Goal: Navigation & Orientation: Find specific page/section

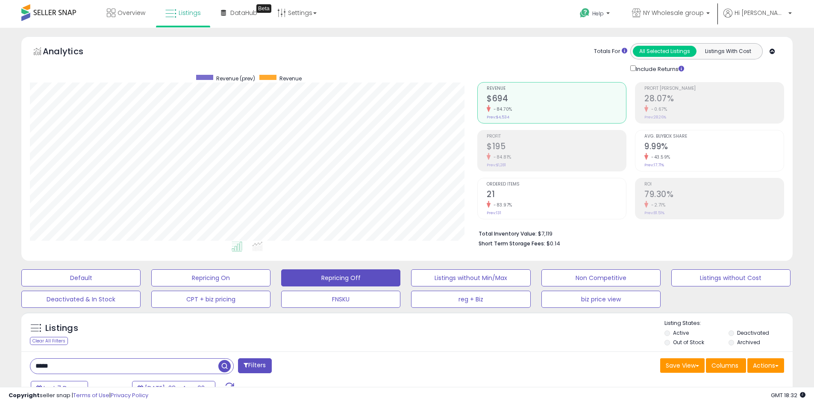
click at [51, 12] on span at bounding box center [48, 12] width 55 height 17
click at [135, 15] on span "Overview" at bounding box center [132, 13] width 28 height 9
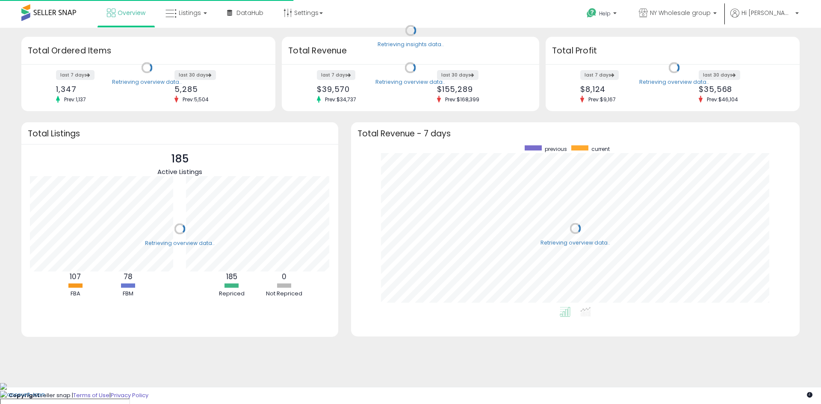
scroll to position [162, 431]
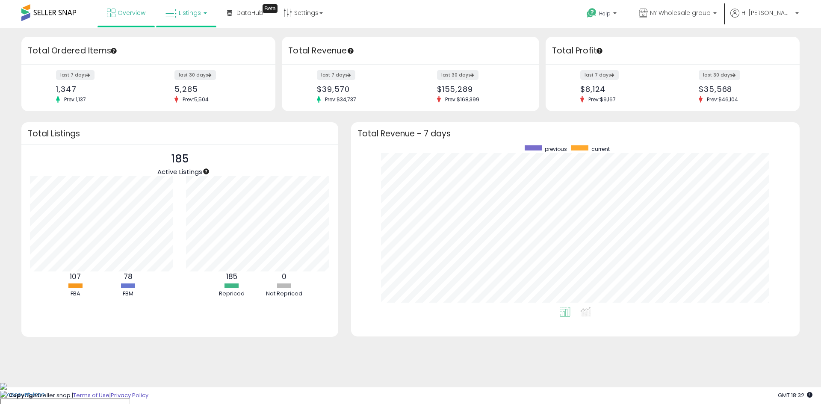
click at [188, 16] on span "Listings" at bounding box center [190, 13] width 22 height 9
click at [196, 79] on icon at bounding box center [193, 74] width 45 height 13
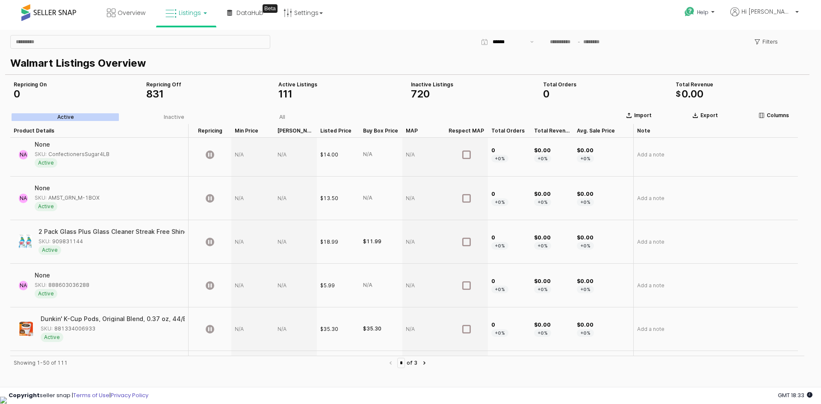
scroll to position [812, 0]
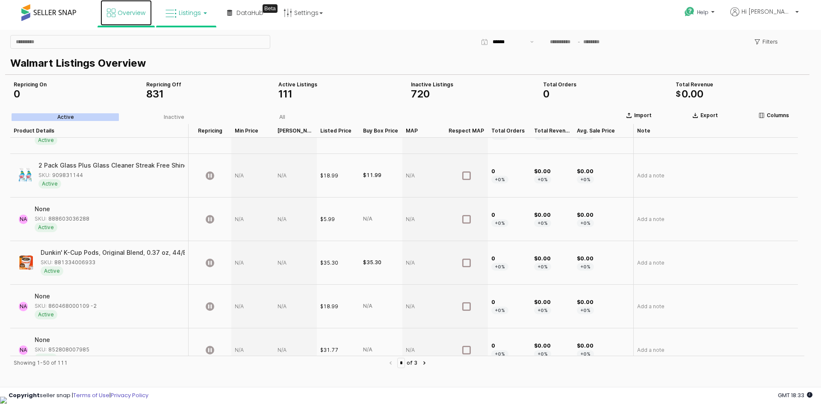
click at [123, 17] on span "Overview" at bounding box center [132, 13] width 28 height 9
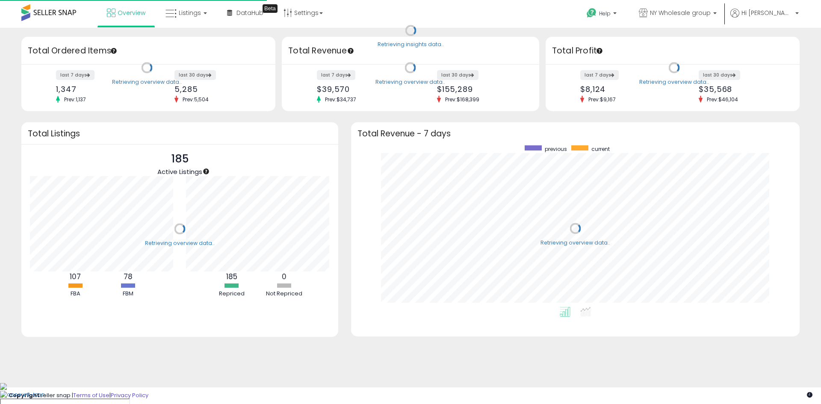
scroll to position [162, 431]
